Goal: Register for event/course

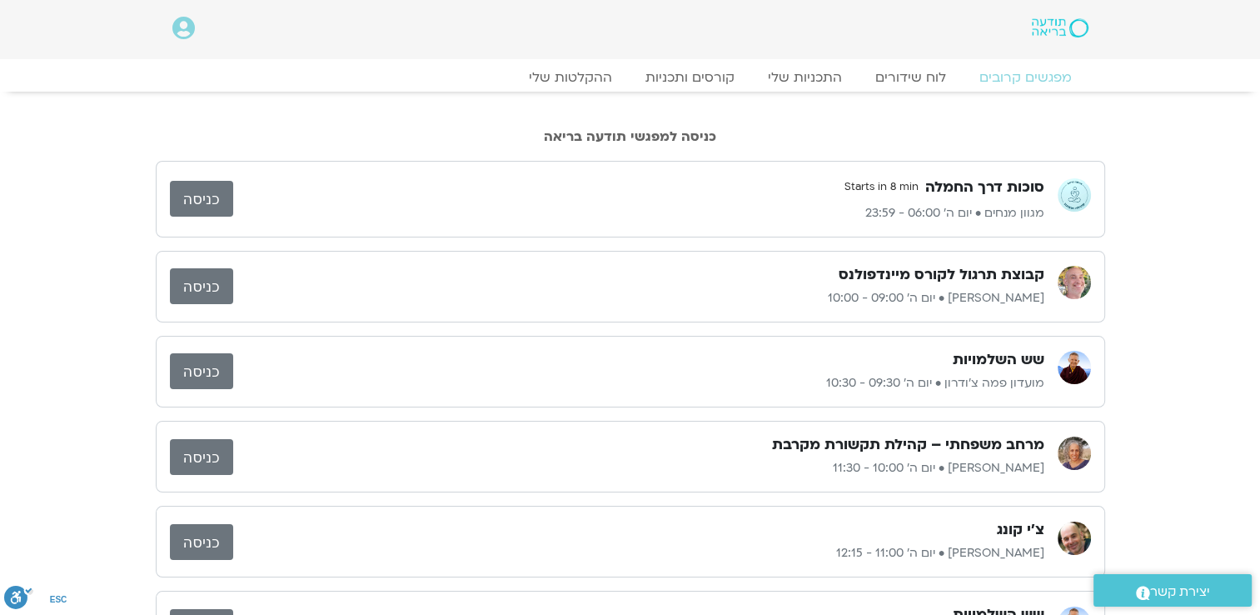
click at [209, 197] on link "כניסה" at bounding box center [201, 199] width 63 height 36
click at [218, 282] on link "כניסה" at bounding box center [201, 286] width 63 height 36
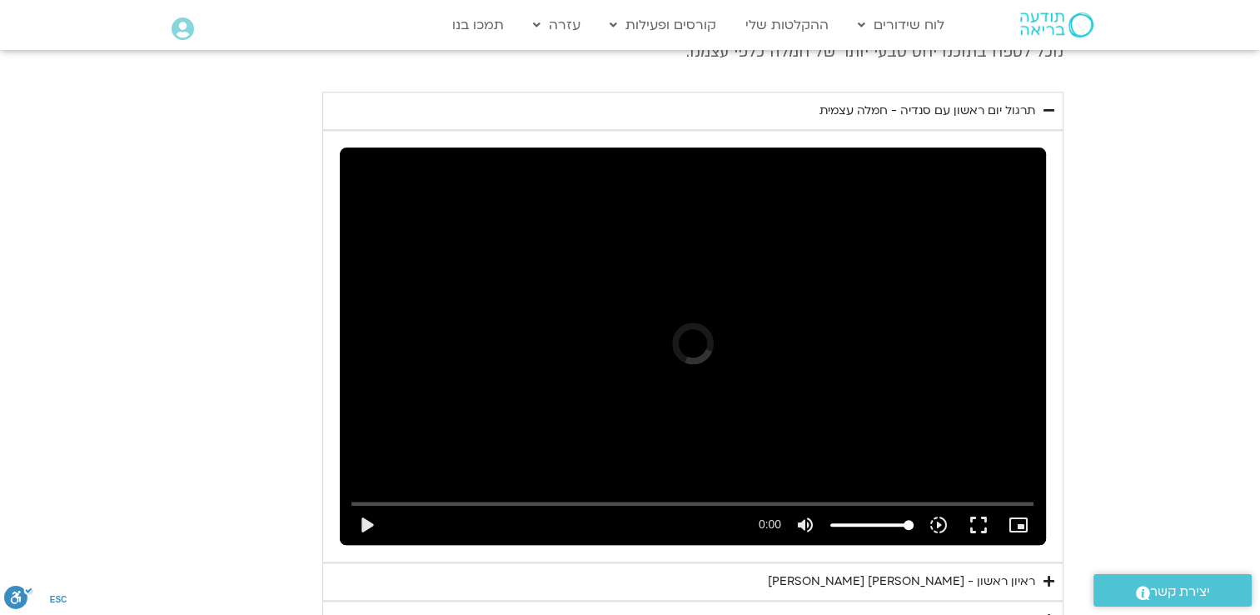
scroll to position [1838, 0]
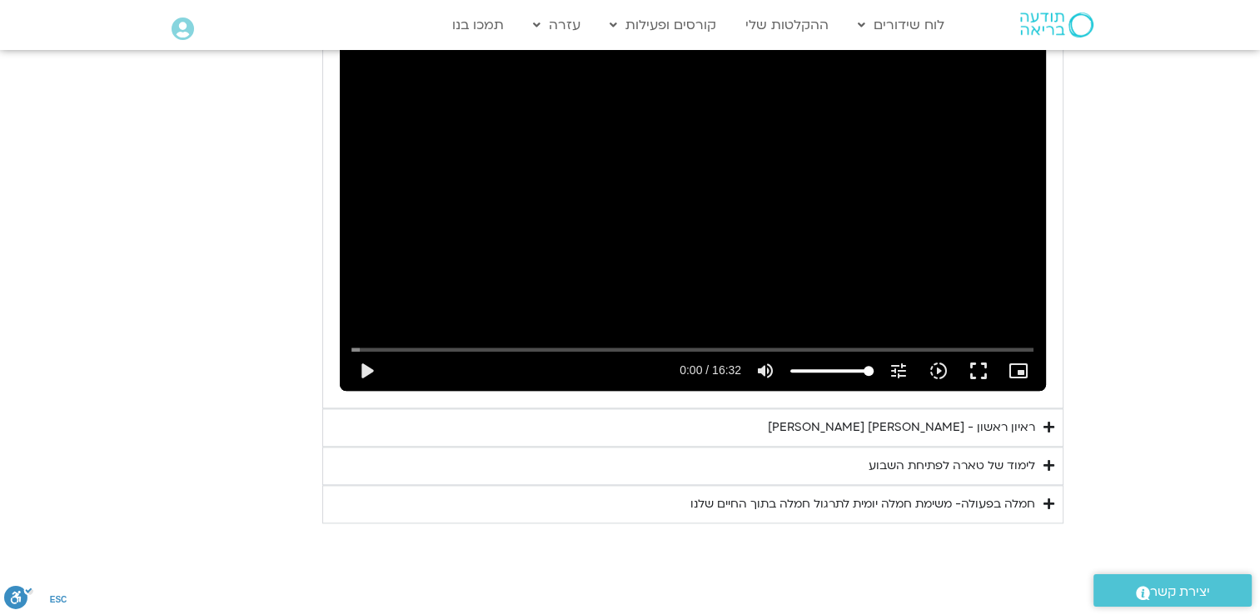
click at [980, 456] on div "לימוד של טארה לפתיחת השבוע" at bounding box center [952, 466] width 167 height 20
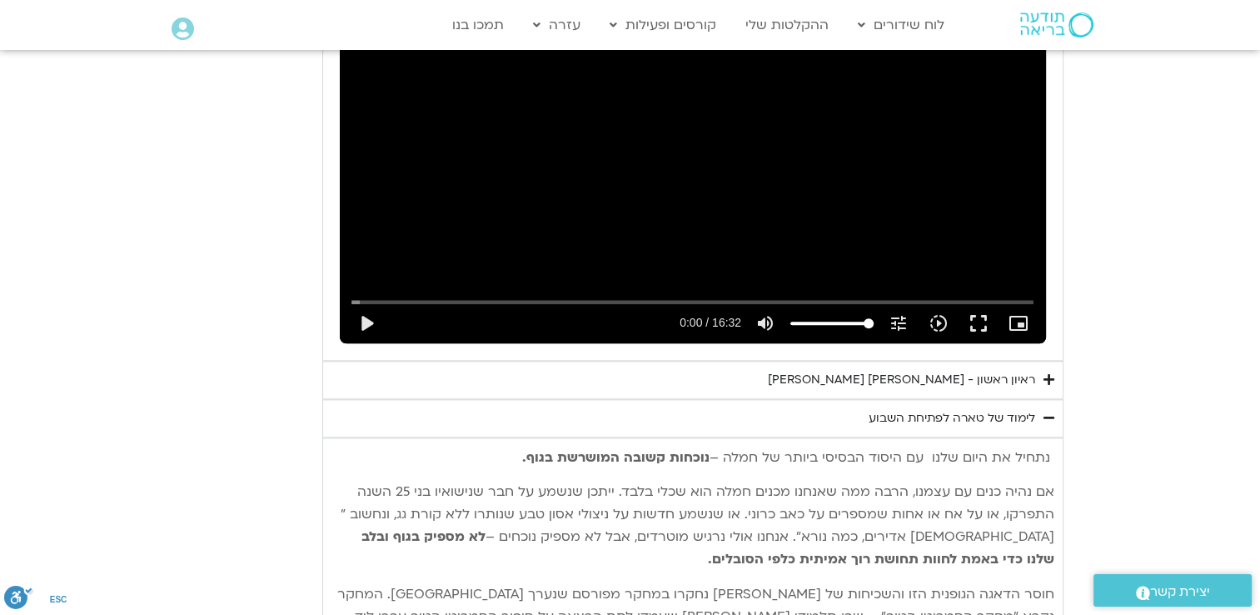
scroll to position [1889, 0]
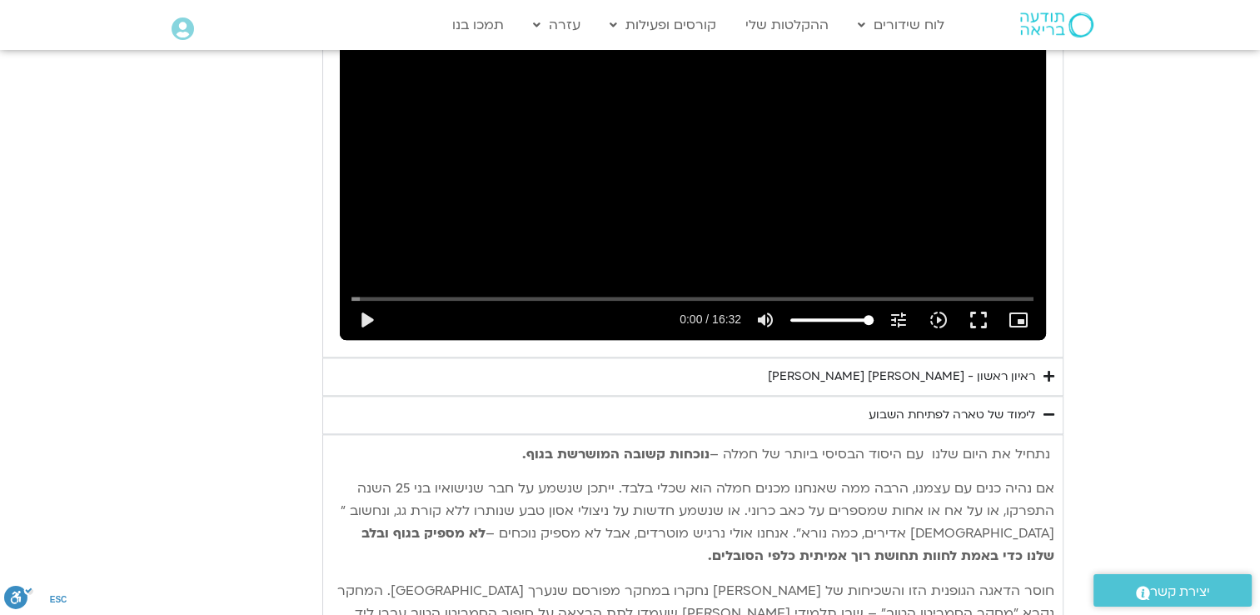
click at [277, 306] on div "יום ראשון - חמלה עצמית השבוע שלנו מתחיל מהבסיס, תרגול של חמלה עצמית – נוכחת וקש…" at bounding box center [630, 320] width 866 height 1359
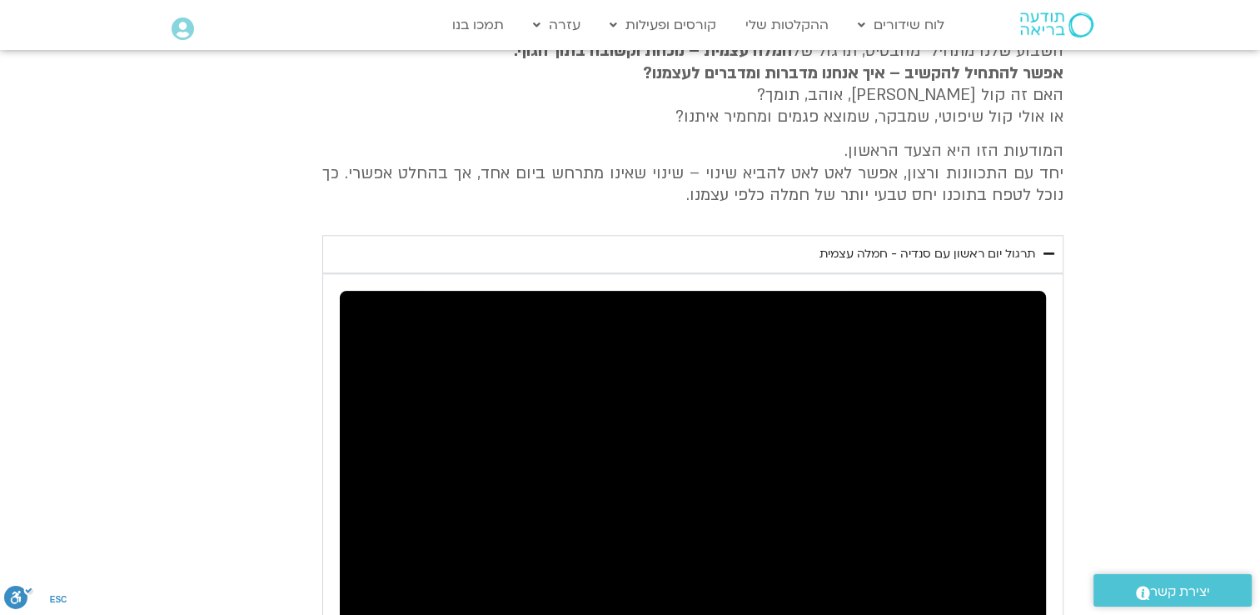
scroll to position [1434, 0]
